Goal: Book appointment/travel/reservation

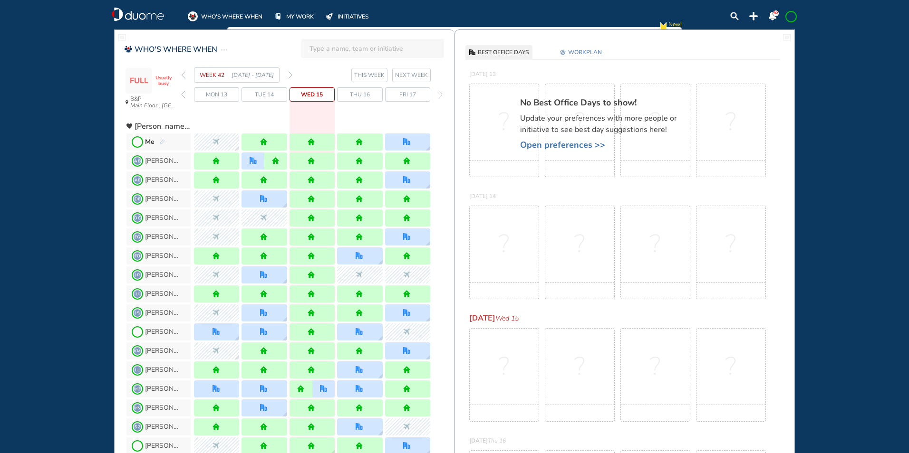
click at [162, 139] on div "Me" at bounding box center [155, 142] width 20 height 10
click at [160, 143] on img "pen-edit" at bounding box center [162, 142] width 6 height 6
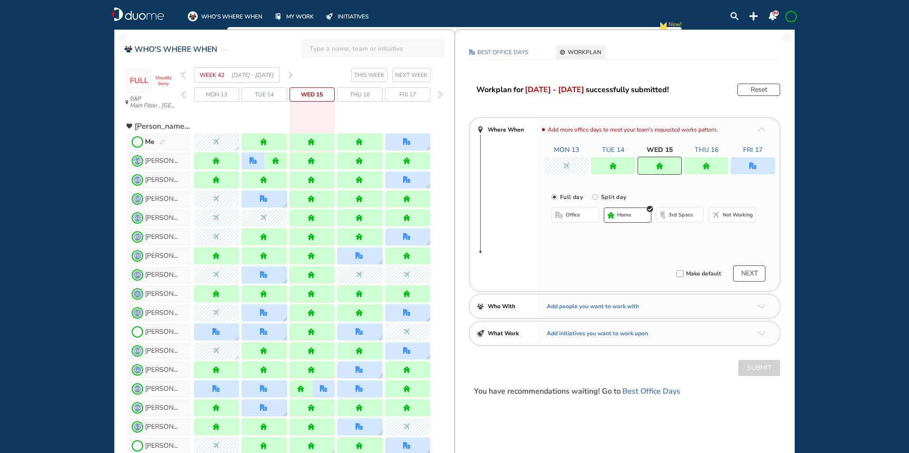
click at [753, 158] on div at bounding box center [752, 165] width 44 height 17
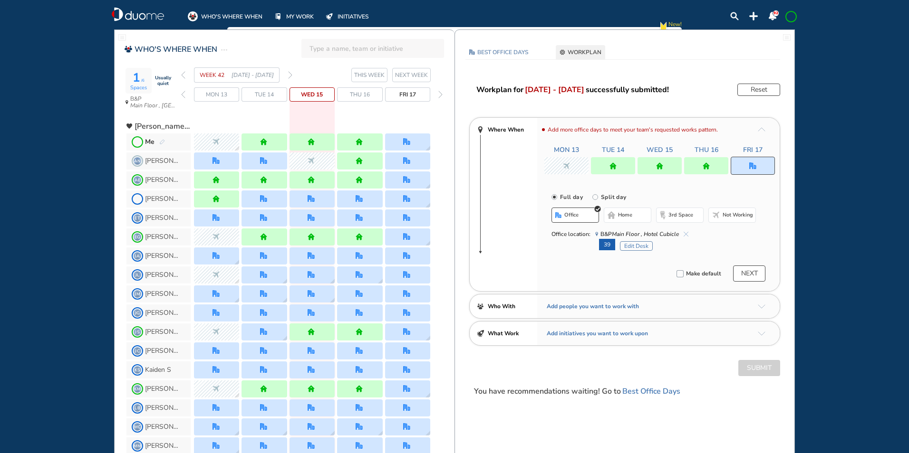
click at [635, 247] on button "Edit Desk" at bounding box center [636, 246] width 33 height 10
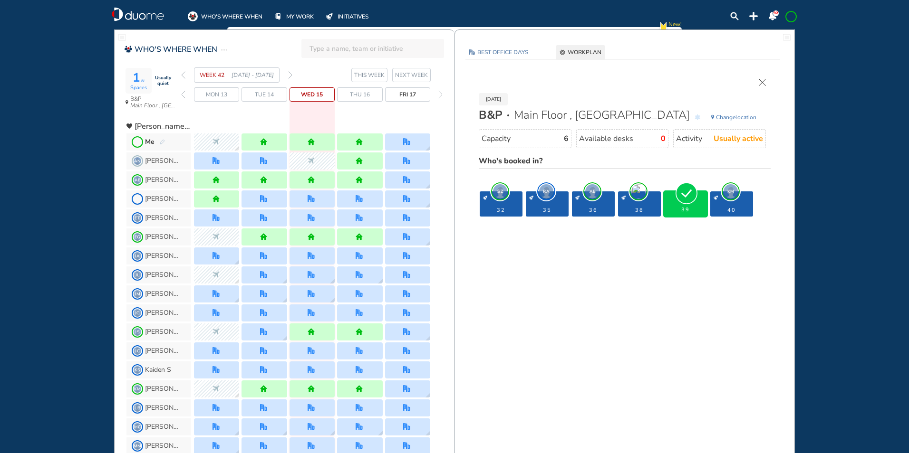
click at [760, 83] on img "cross-thin" at bounding box center [762, 82] width 7 height 7
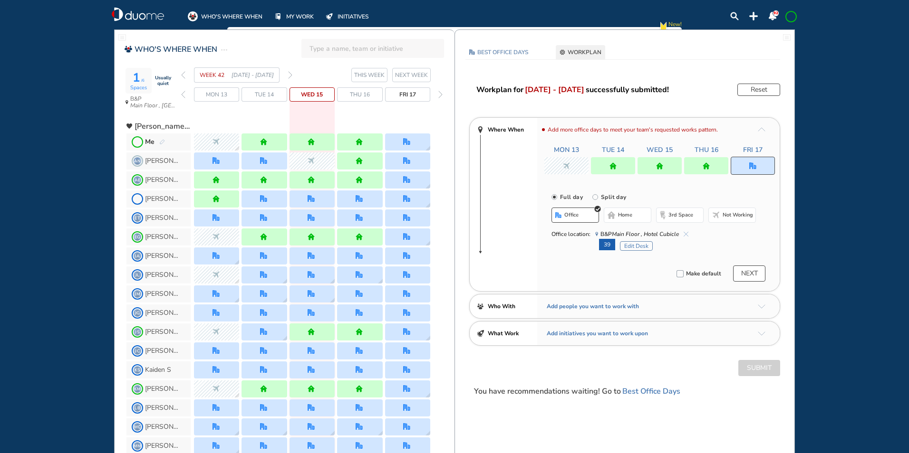
click at [292, 73] on section "WEEK 42 [DATE] - [DATE] THIS WEEK NEXT WEEK" at bounding box center [317, 74] width 273 height 15
click at [293, 76] on section "WEEK 42 [DATE] - [DATE] THIS WEEK NEXT WEEK" at bounding box center [317, 74] width 273 height 15
click at [292, 76] on section "WEEK 42 [DATE] - [DATE] THIS WEEK NEXT WEEK" at bounding box center [317, 74] width 273 height 15
click at [290, 77] on img "forward week" at bounding box center [290, 75] width 4 height 8
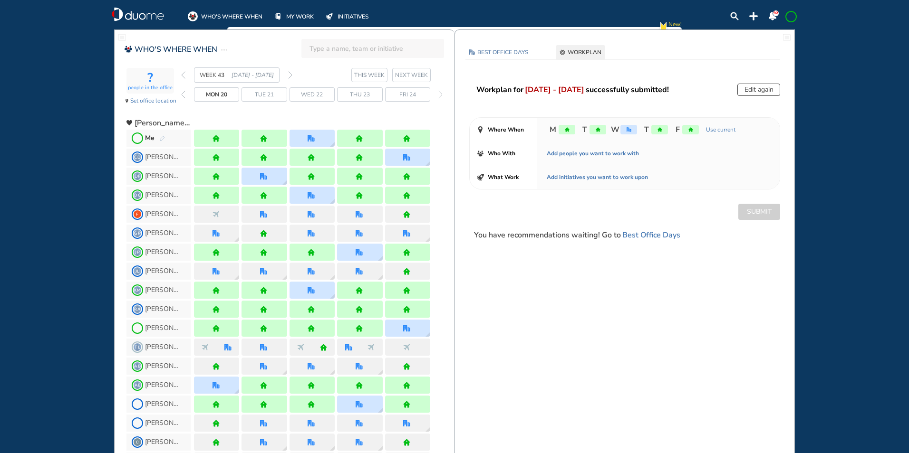
click at [160, 139] on img "pen-edit" at bounding box center [162, 139] width 6 height 6
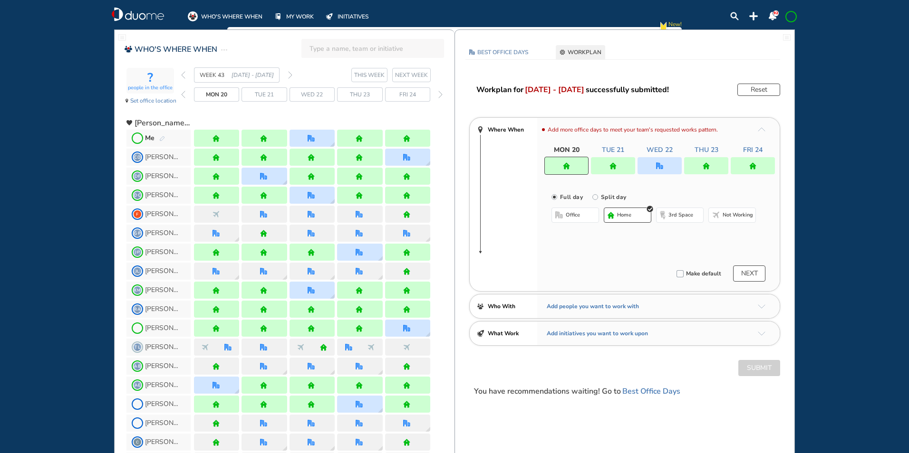
click at [653, 167] on div at bounding box center [659, 165] width 44 height 17
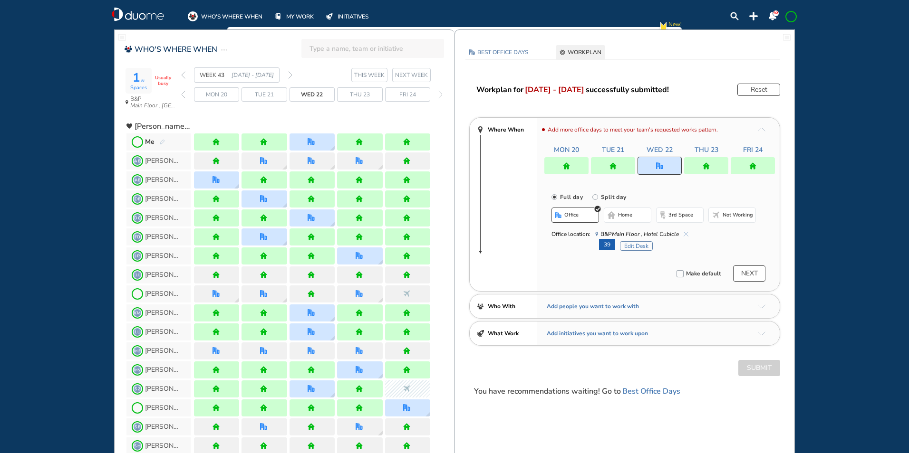
click at [634, 245] on button "Edit Desk" at bounding box center [636, 246] width 33 height 10
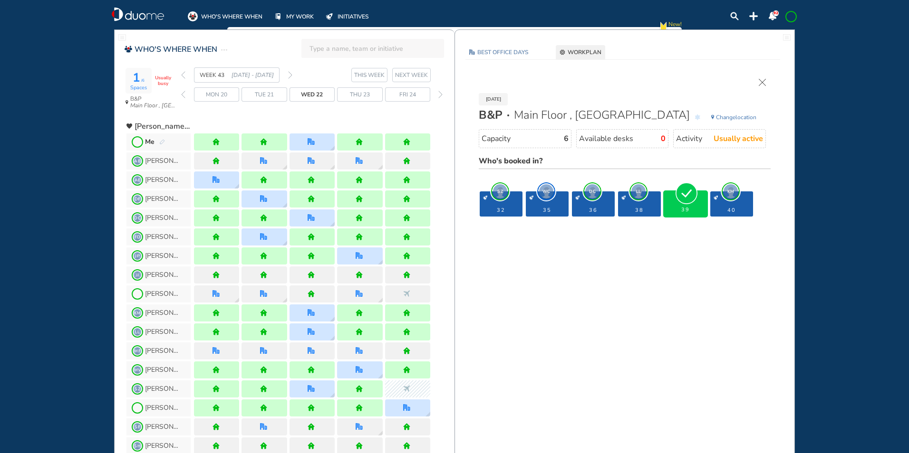
click at [289, 76] on img "forward week" at bounding box center [290, 75] width 4 height 8
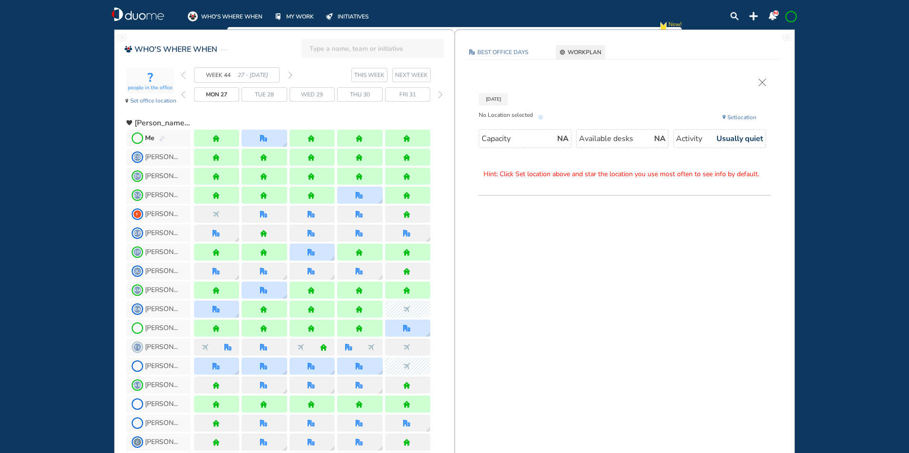
click at [163, 137] on img "pen-edit" at bounding box center [162, 139] width 6 height 6
click at [163, 134] on div "Me" at bounding box center [155, 139] width 20 height 10
click at [163, 137] on img "pen-edit" at bounding box center [162, 139] width 6 height 6
click at [162, 138] on img "pen-edit" at bounding box center [162, 139] width 6 height 6
click at [165, 135] on span "Me" at bounding box center [158, 138] width 64 height 17
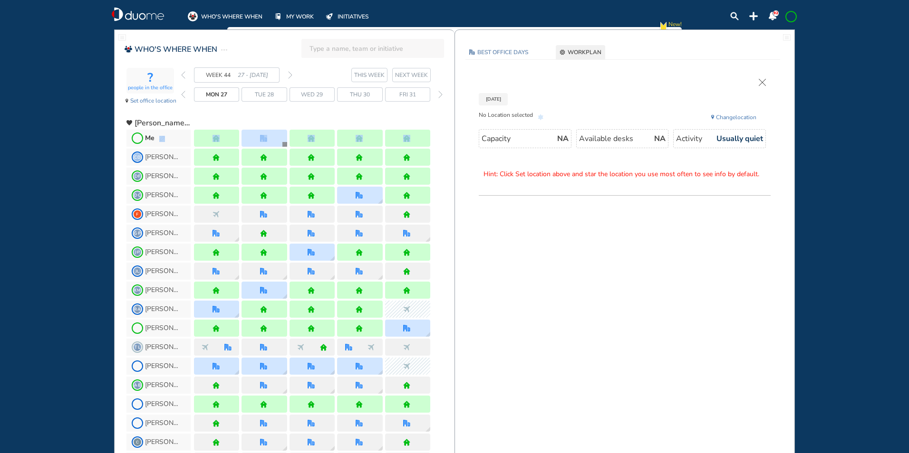
click at [165, 135] on span "Me" at bounding box center [158, 138] width 64 height 17
click at [165, 136] on span "Me" at bounding box center [158, 138] width 64 height 17
click at [163, 138] on img "pen-edit" at bounding box center [162, 139] width 6 height 6
click at [162, 140] on img "pen-edit" at bounding box center [162, 139] width 6 height 6
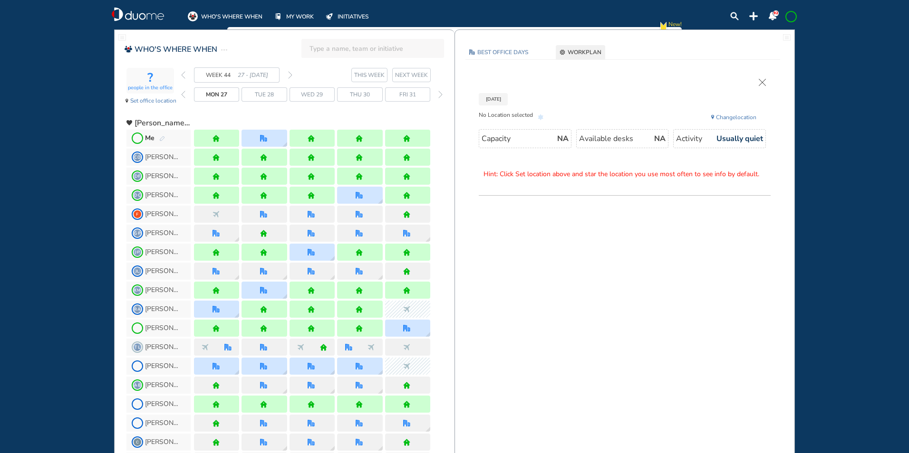
drag, startPoint x: 163, startPoint y: 138, endPoint x: 161, endPoint y: 119, distance: 19.1
click at [163, 136] on img "pen-edit" at bounding box center [162, 139] width 6 height 6
click at [160, 118] on span "[PERSON_NAME] & [PERSON_NAME], Inc" at bounding box center [162, 123] width 56 height 10
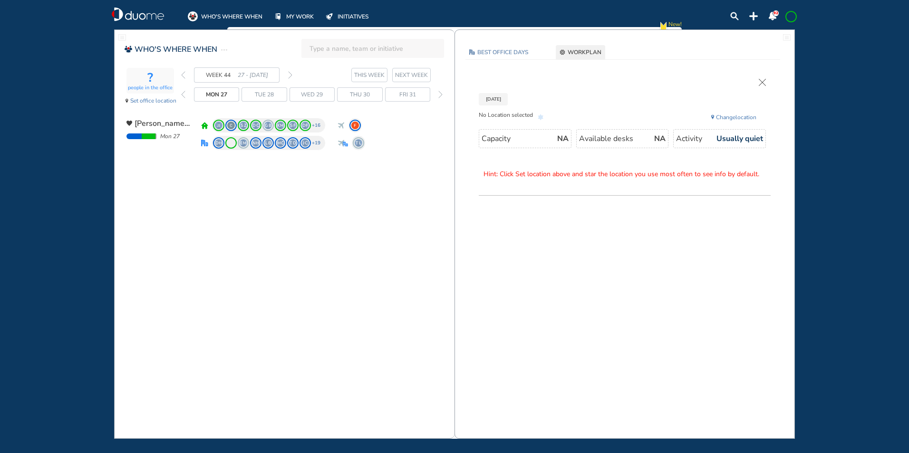
click at [763, 77] on div "[DATE] No Location selected Change location Capacity NA Available desks NA Acti…" at bounding box center [624, 146] width 320 height 155
click at [763, 80] on img "cross-thin" at bounding box center [762, 82] width 7 height 7
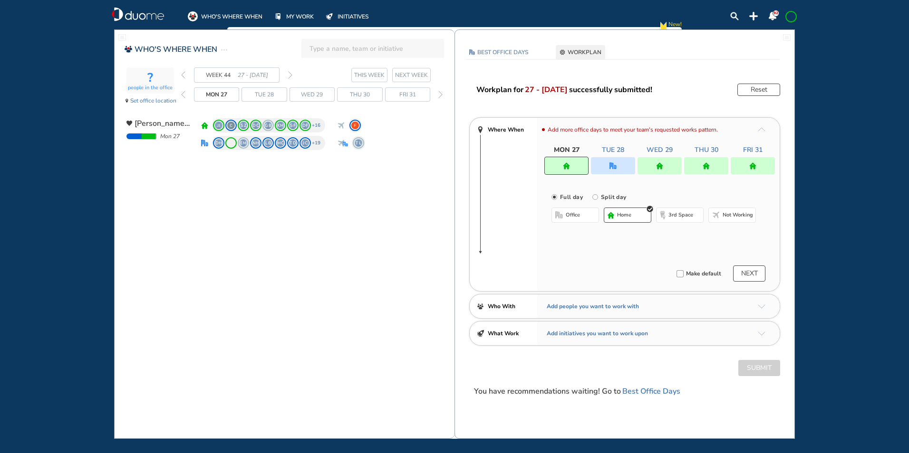
drag, startPoint x: 569, startPoint y: 216, endPoint x: 567, endPoint y: 209, distance: 7.4
click at [569, 215] on span "office" at bounding box center [573, 215] width 14 height 8
click at [581, 232] on button "Select location" at bounding box center [576, 235] width 38 height 10
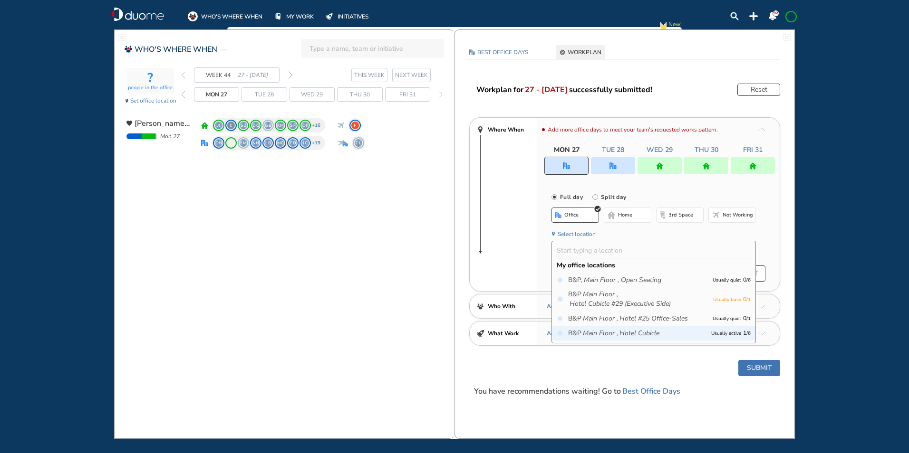
click at [595, 334] on icon "Main Floor ," at bounding box center [600, 334] width 35 height 10
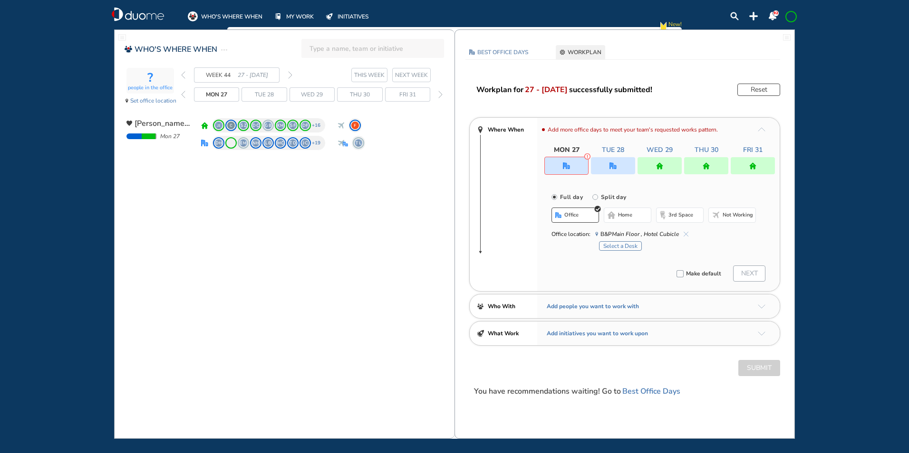
click at [619, 244] on button "Select a Desk" at bounding box center [620, 246] width 43 height 10
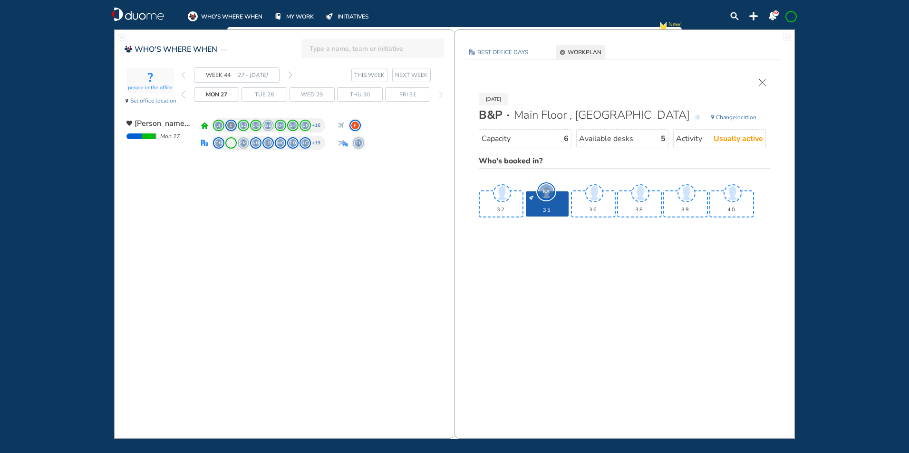
click at [759, 82] on img "cross-thin" at bounding box center [762, 82] width 7 height 7
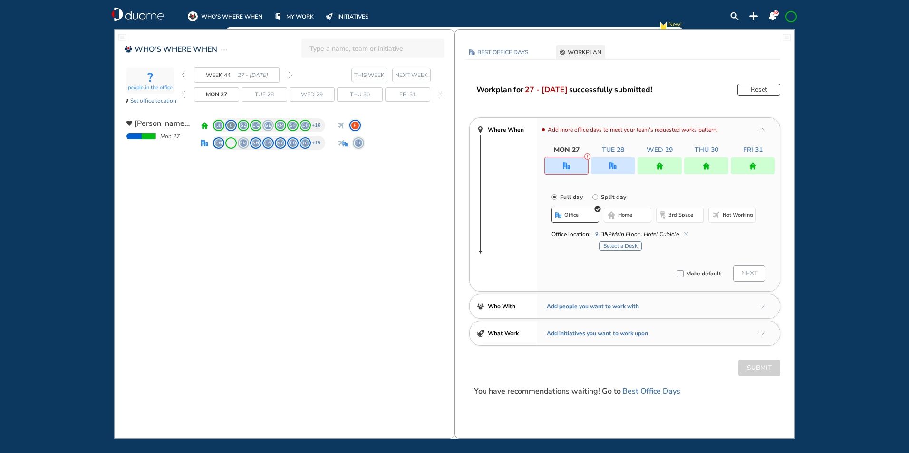
click at [629, 217] on span "home" at bounding box center [625, 215] width 14 height 8
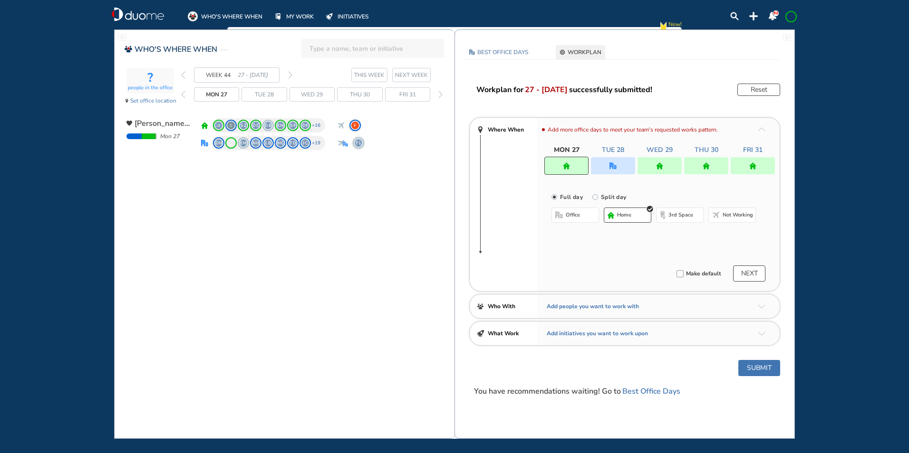
click at [614, 164] on img "office" at bounding box center [612, 166] width 7 height 7
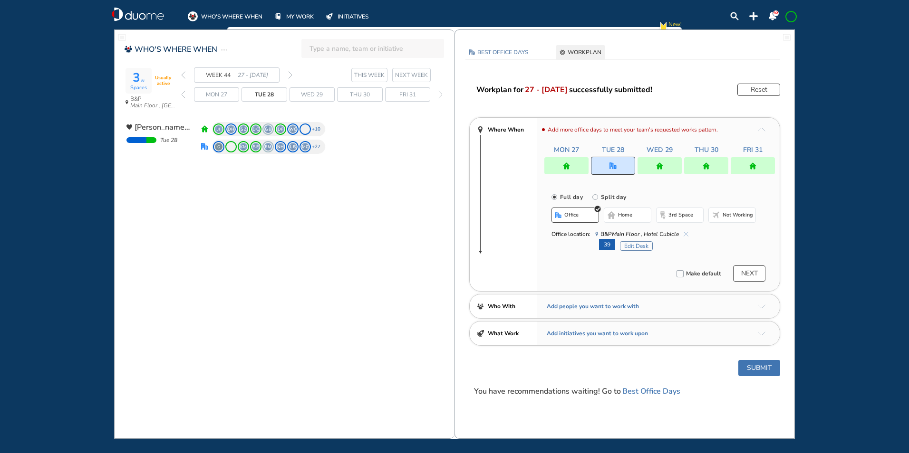
click at [634, 244] on button "Edit Desk" at bounding box center [636, 246] width 33 height 10
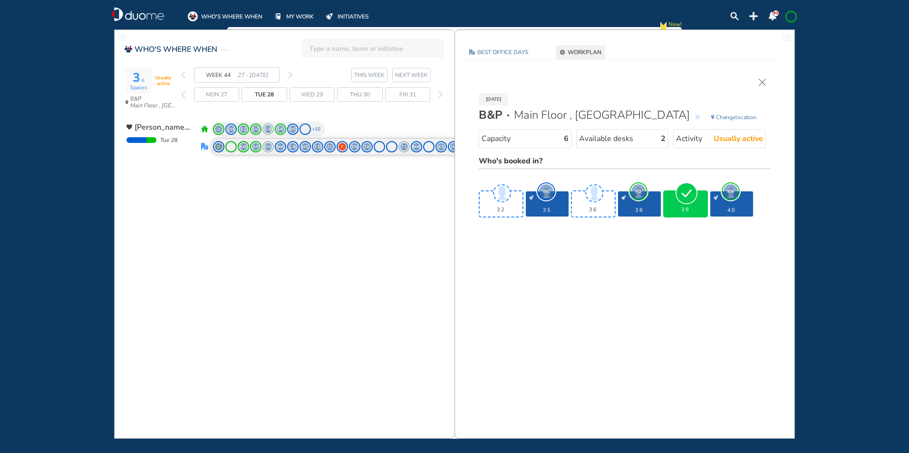
click at [760, 82] on img "cross-thin" at bounding box center [762, 82] width 7 height 7
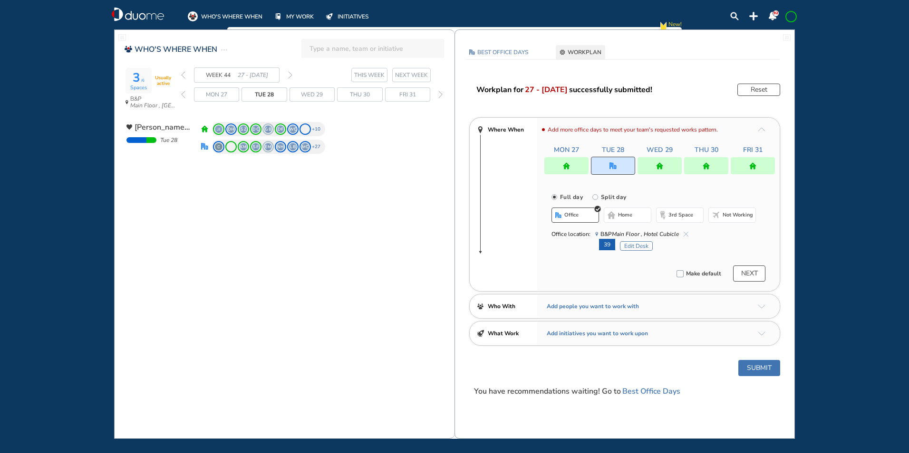
click at [289, 73] on img "forward week" at bounding box center [290, 75] width 4 height 8
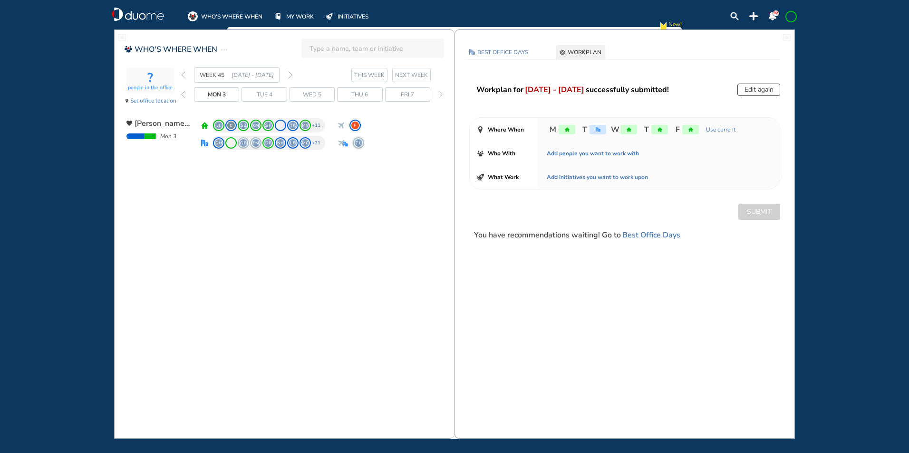
click at [141, 18] on img "duome-logo-whitelogo" at bounding box center [138, 14] width 52 height 14
